Goal: Transaction & Acquisition: Purchase product/service

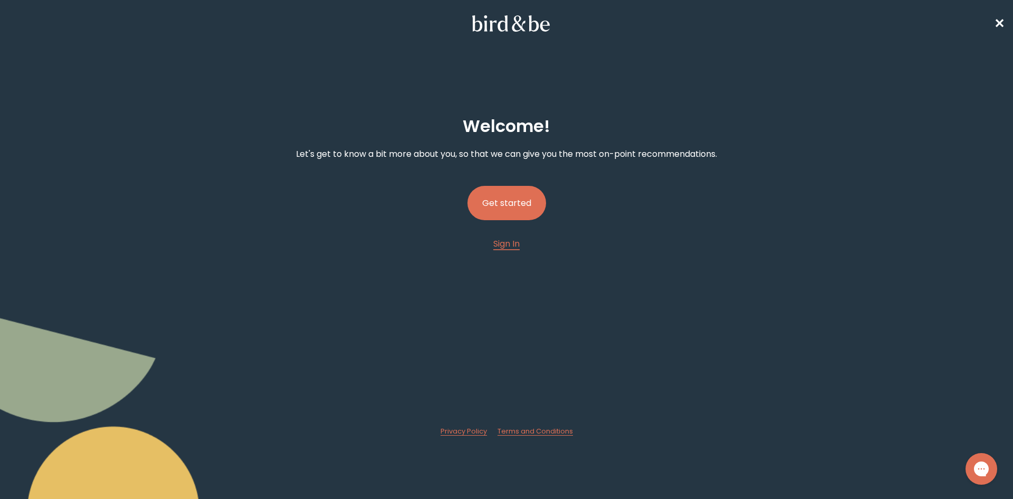
click at [508, 211] on button "Get started" at bounding box center [507, 203] width 79 height 34
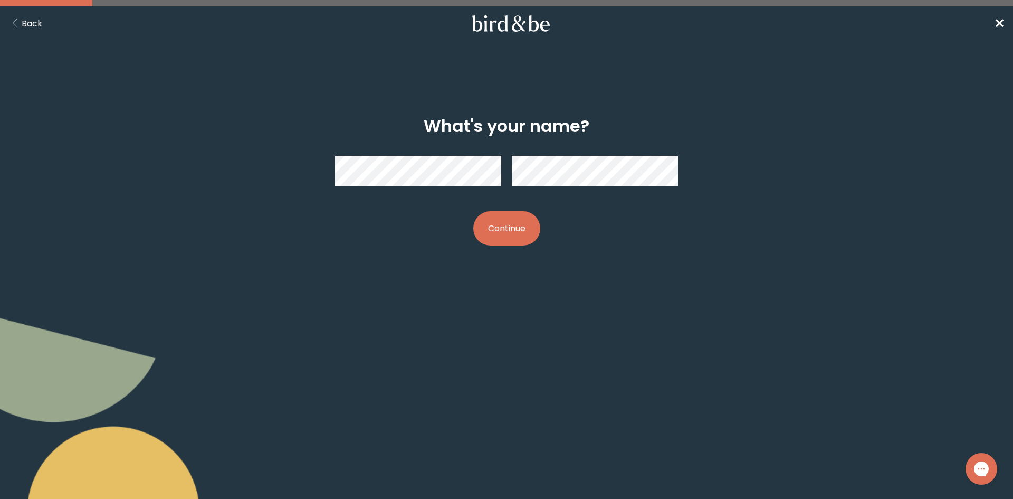
click at [504, 233] on button "Continue" at bounding box center [506, 228] width 67 height 34
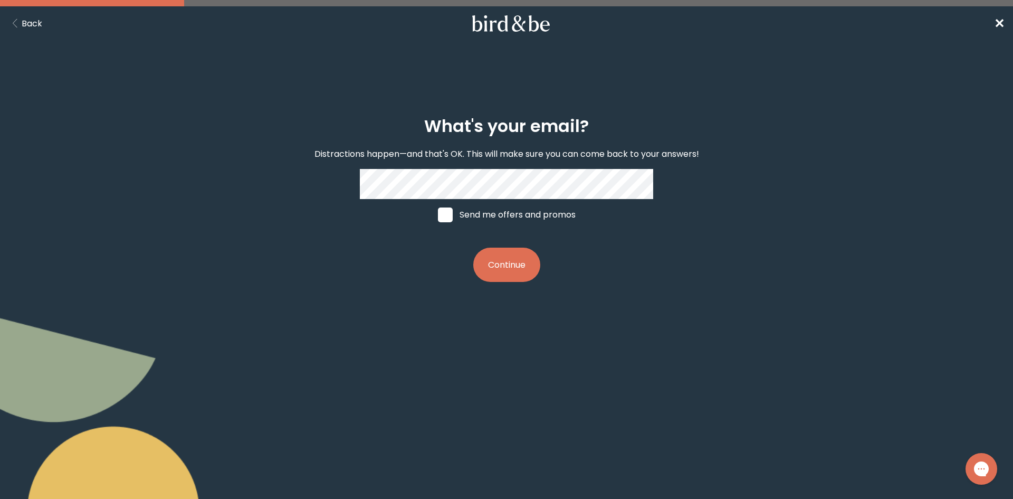
click at [520, 200] on label "Send me offers and promos" at bounding box center [507, 215] width 158 height 32
click at [438, 214] on input "Send me offers and promos" at bounding box center [438, 214] width 1 height 1
checkbox input "true"
click at [499, 268] on button "Continue" at bounding box center [506, 265] width 67 height 34
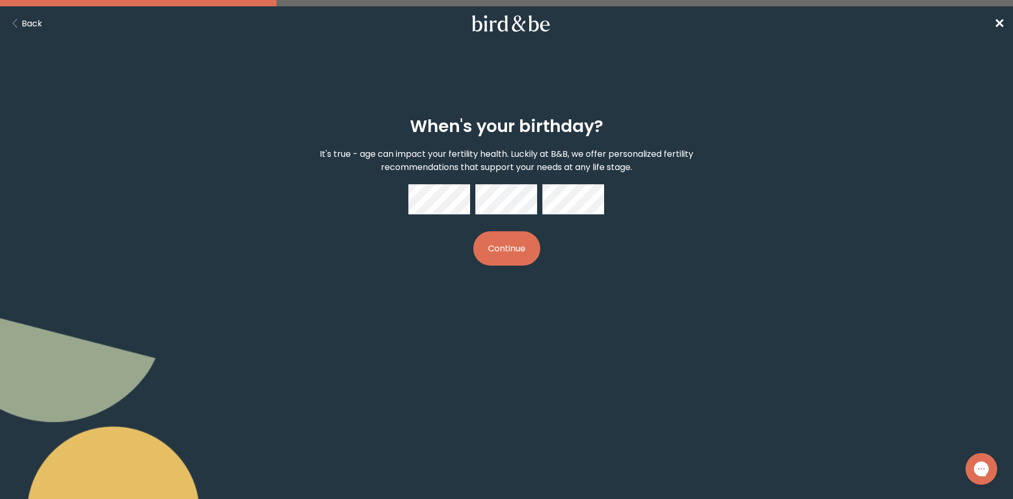
click at [473, 231] on button "Continue" at bounding box center [506, 248] width 67 height 34
click at [523, 253] on button "Continue" at bounding box center [506, 248] width 67 height 34
click at [473, 188] on div at bounding box center [507, 199] width 196 height 30
click at [405, 198] on div "When's your birthday? It's true - age can impact your fertility health. Luckily…" at bounding box center [507, 190] width 490 height 183
click at [512, 242] on button "Continue" at bounding box center [506, 248] width 67 height 34
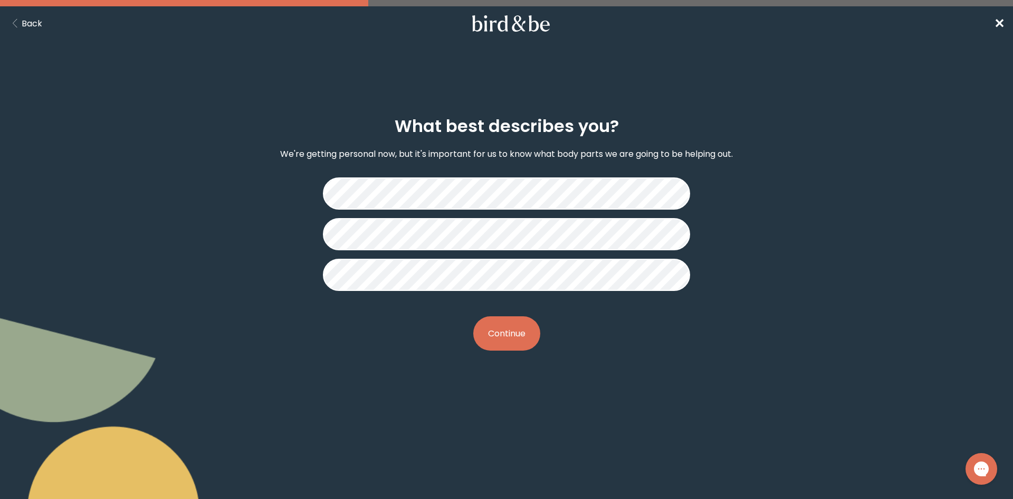
click at [542, 429] on body "plus-circle minus-circle close-circle Bird & Be Logo Bird & Be Logo arrow-left …" at bounding box center [506, 249] width 1013 height 499
click at [530, 334] on button "Continue" at bounding box center [506, 333] width 67 height 34
click at [520, 337] on button "Continue" at bounding box center [506, 333] width 67 height 34
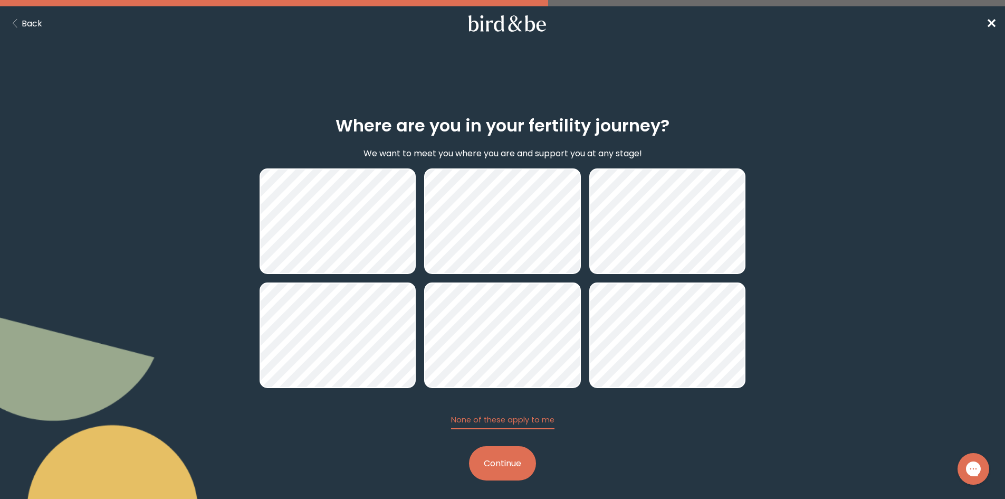
click at [506, 468] on button "Continue" at bounding box center [502, 463] width 67 height 34
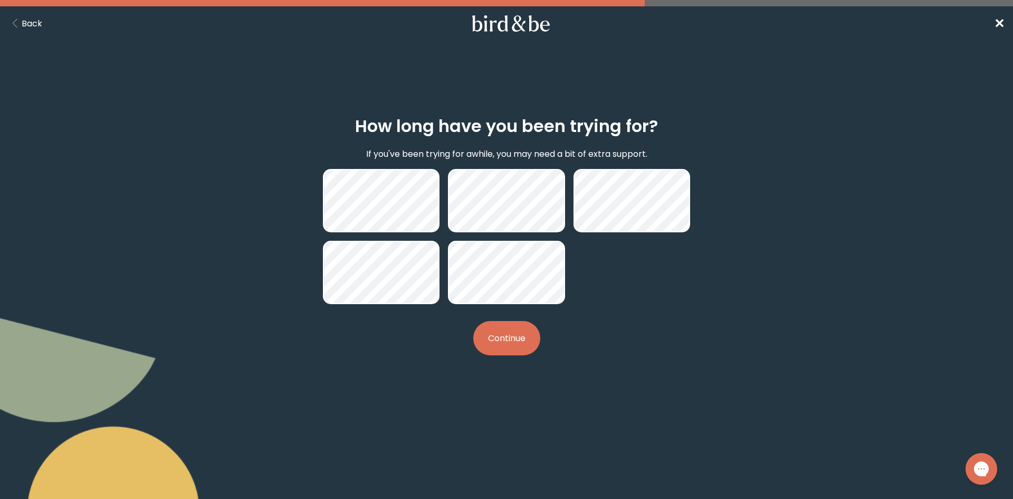
click at [518, 344] on button "Continue" at bounding box center [506, 338] width 67 height 34
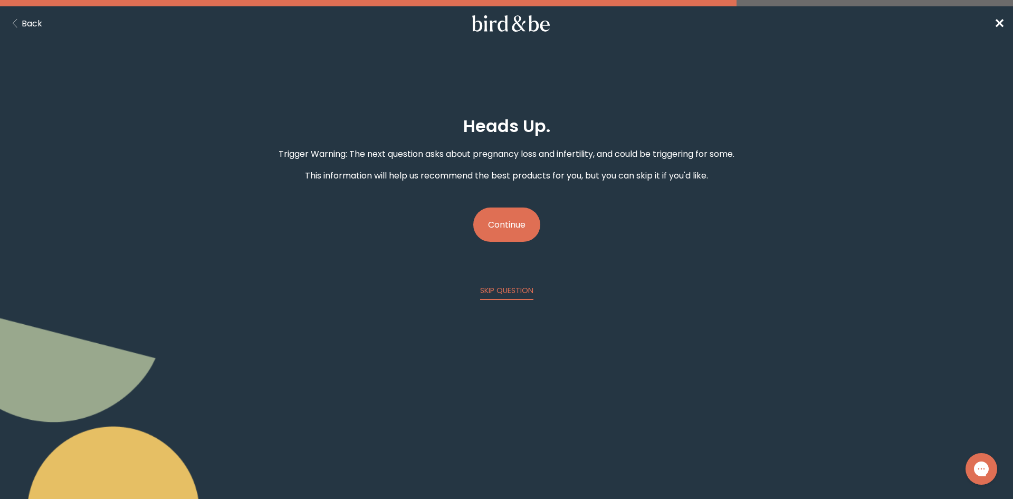
click at [506, 225] on button "Continue" at bounding box center [506, 224] width 67 height 34
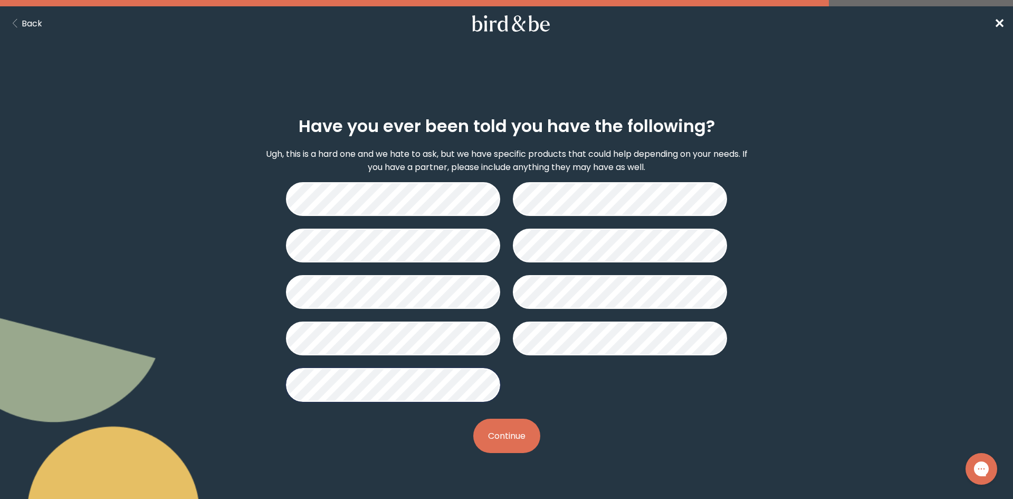
click at [499, 442] on button "Continue" at bounding box center [506, 436] width 67 height 34
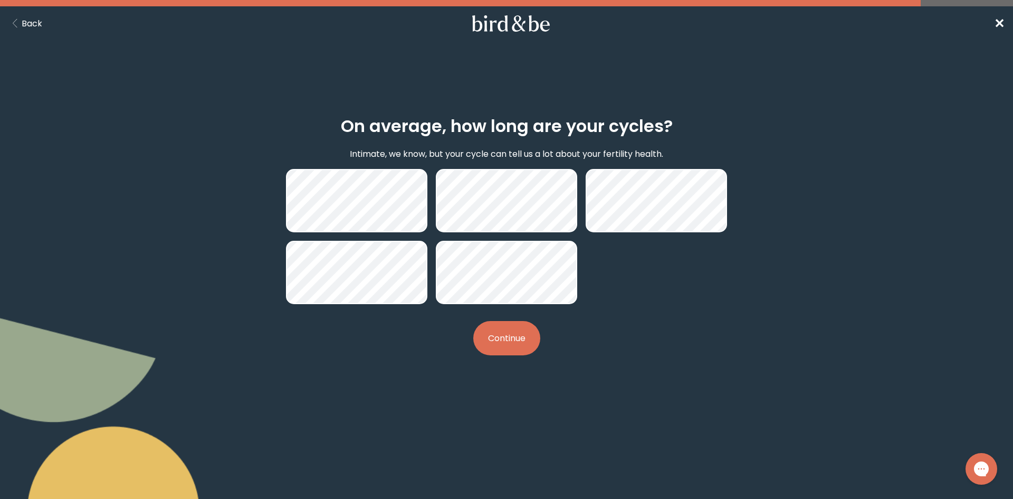
click at [513, 328] on button "Continue" at bounding box center [506, 338] width 67 height 34
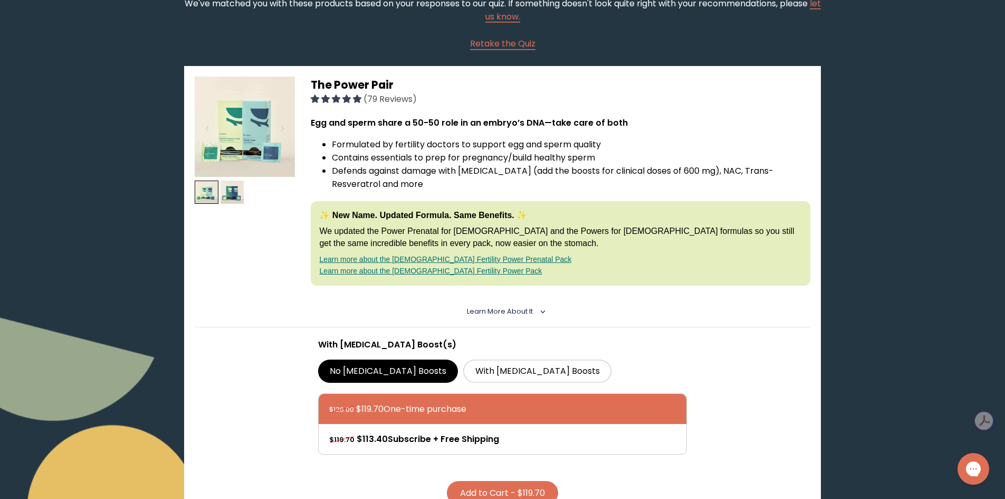
scroll to position [106, 0]
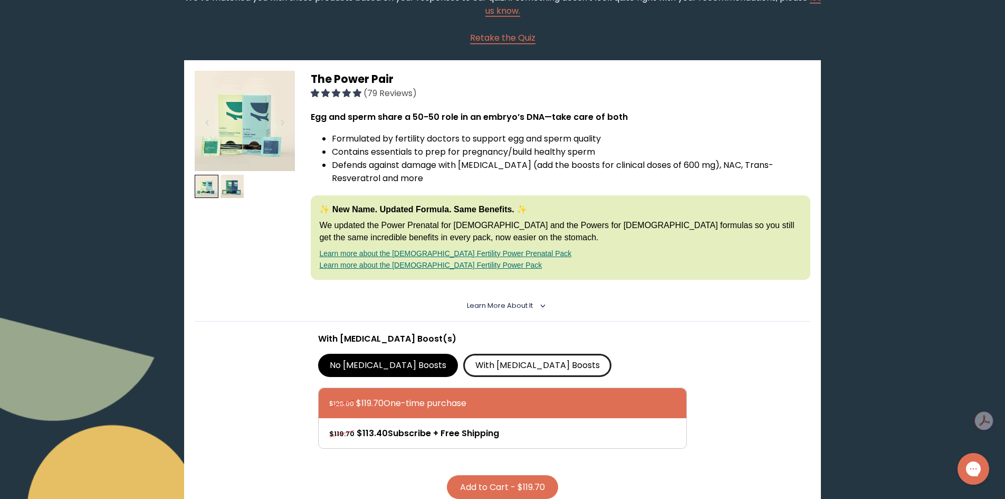
click at [486, 366] on label "With [MEDICAL_DATA] Boosts" at bounding box center [537, 365] width 148 height 23
click at [0, 0] on input "With [MEDICAL_DATA] Boosts" at bounding box center [0, 0] width 0 height 0
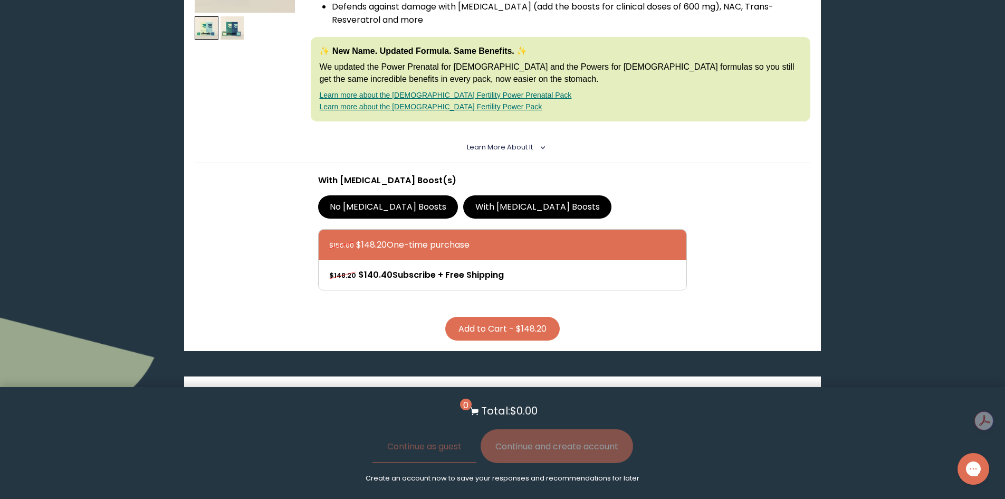
scroll to position [0, 0]
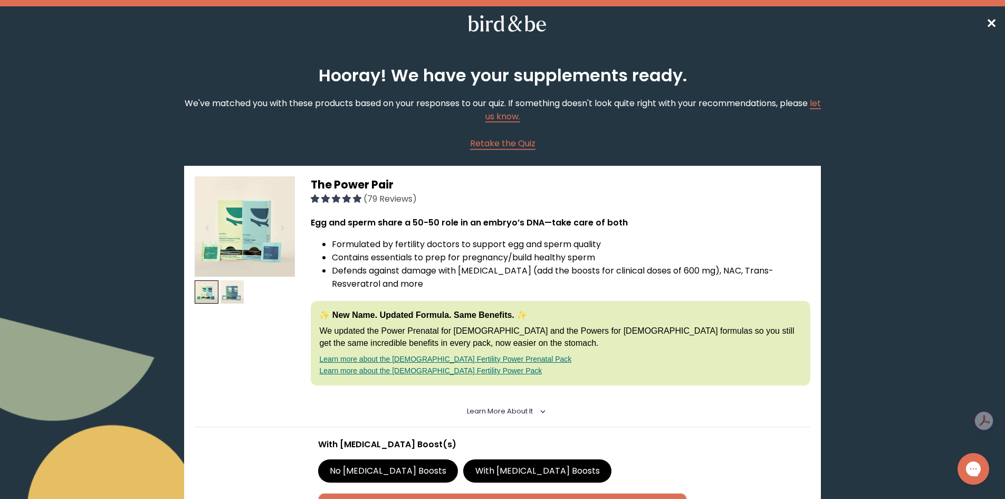
click at [234, 296] on img at bounding box center [233, 292] width 24 height 24
click at [208, 291] on img at bounding box center [207, 292] width 24 height 24
click at [231, 299] on img at bounding box center [233, 292] width 24 height 24
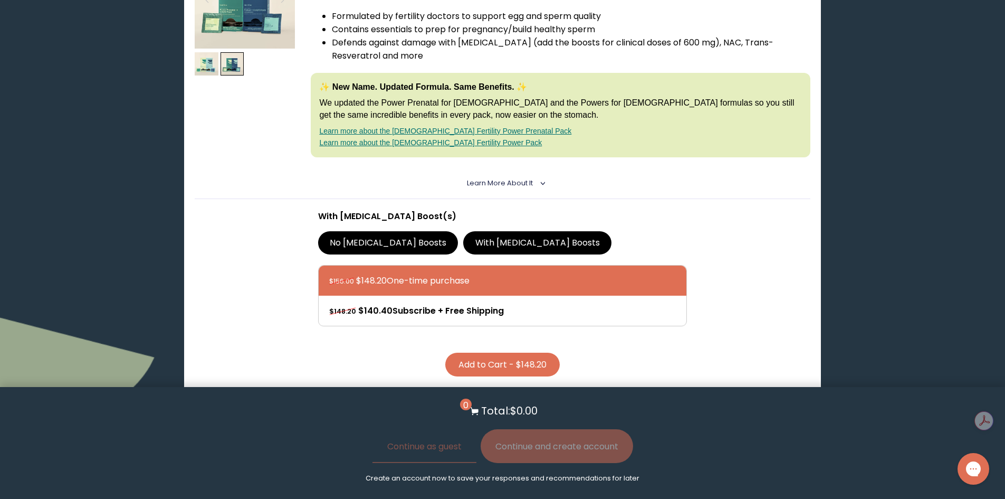
scroll to position [264, 0]
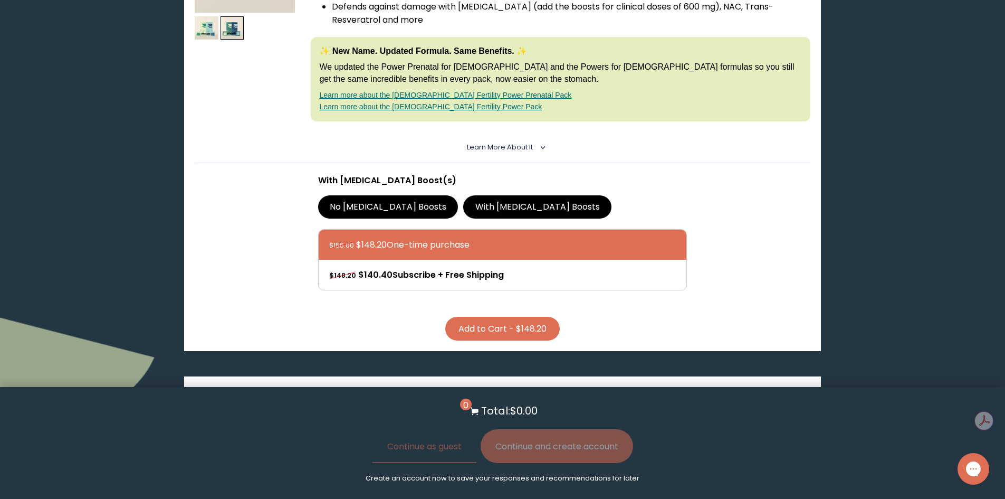
click at [532, 324] on button "Add to Cart - $148.20" at bounding box center [502, 329] width 115 height 24
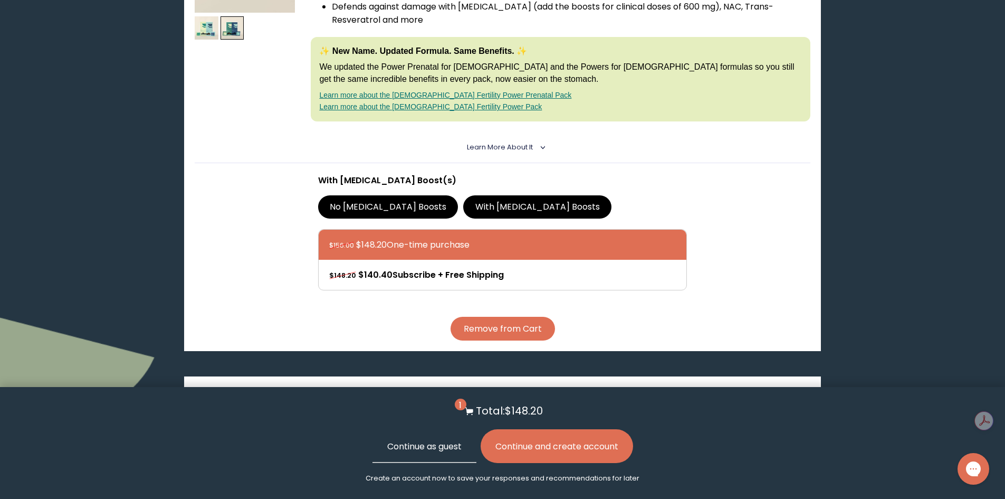
click at [414, 444] on button "Continue as guest" at bounding box center [425, 446] width 104 height 34
